Goal: Find specific page/section: Find specific page/section

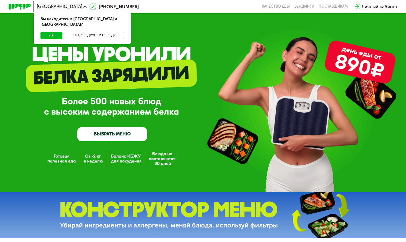
click at [82, 32] on button "Нет, я в другом городе" at bounding box center [94, 35] width 59 height 7
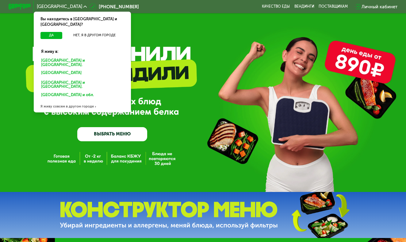
scroll to position [13, 0]
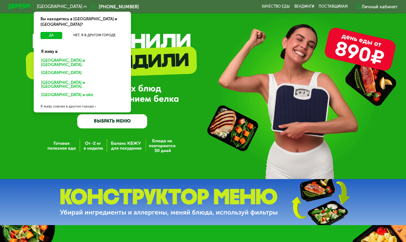
click at [73, 101] on div "Я живу совсем в другом городе" at bounding box center [82, 106] width 97 height 11
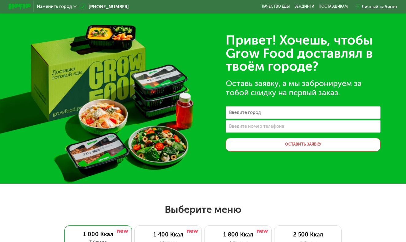
scroll to position [0, 0]
click at [27, 6] on img at bounding box center [20, 7] width 22 height 6
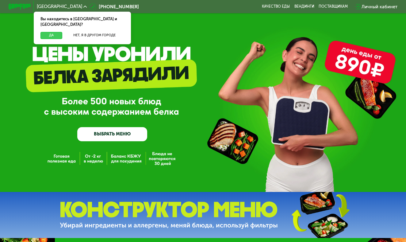
click at [56, 32] on button "Да" at bounding box center [51, 35] width 22 height 7
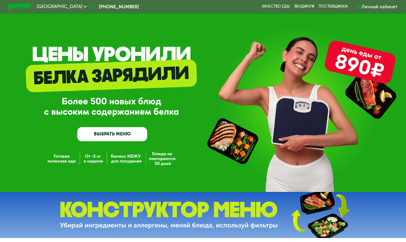
click at [83, 6] on icon at bounding box center [84, 6] width 3 height 3
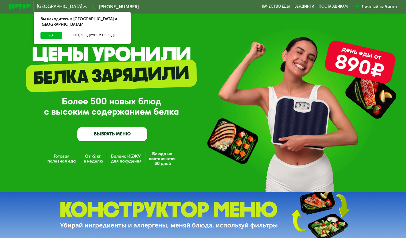
click at [83, 6] on icon at bounding box center [84, 6] width 3 height 3
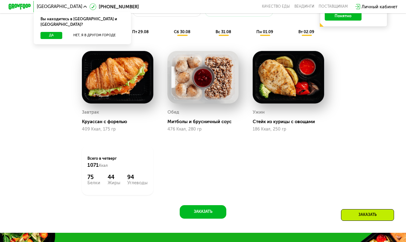
scroll to position [332, 0]
